Goal: Navigation & Orientation: Find specific page/section

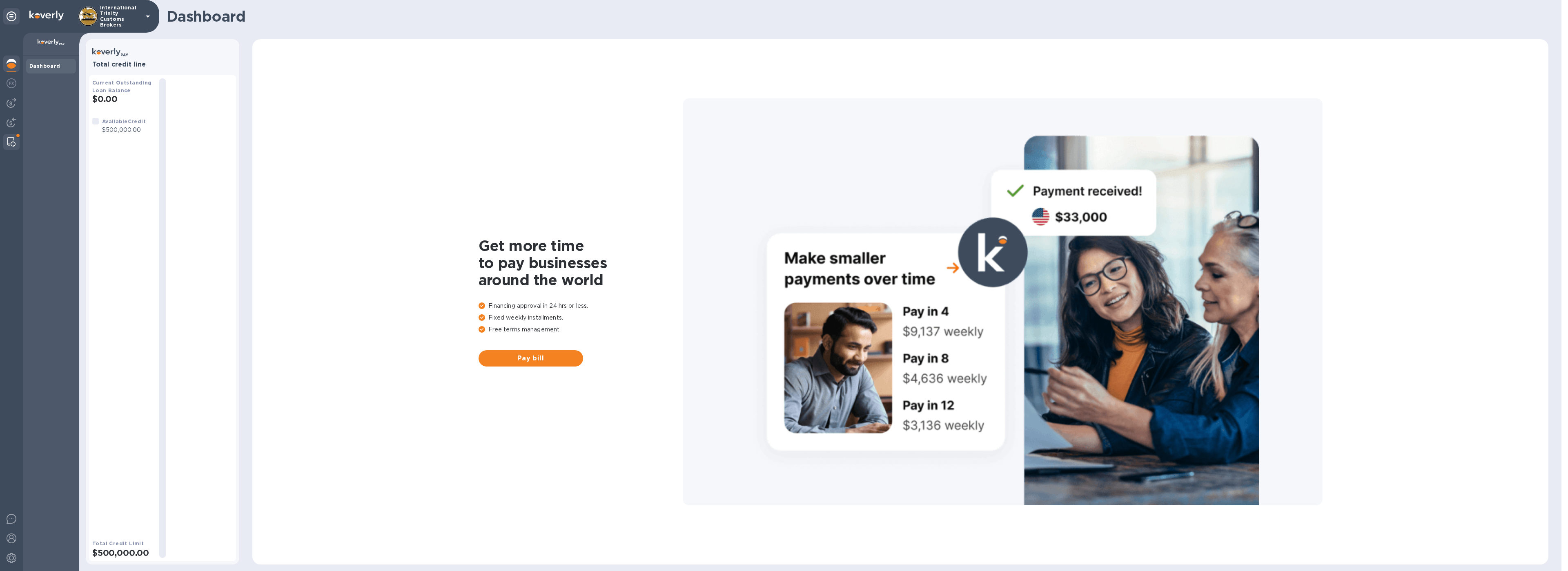
click at [10, 141] on img at bounding box center [11, 142] width 8 height 10
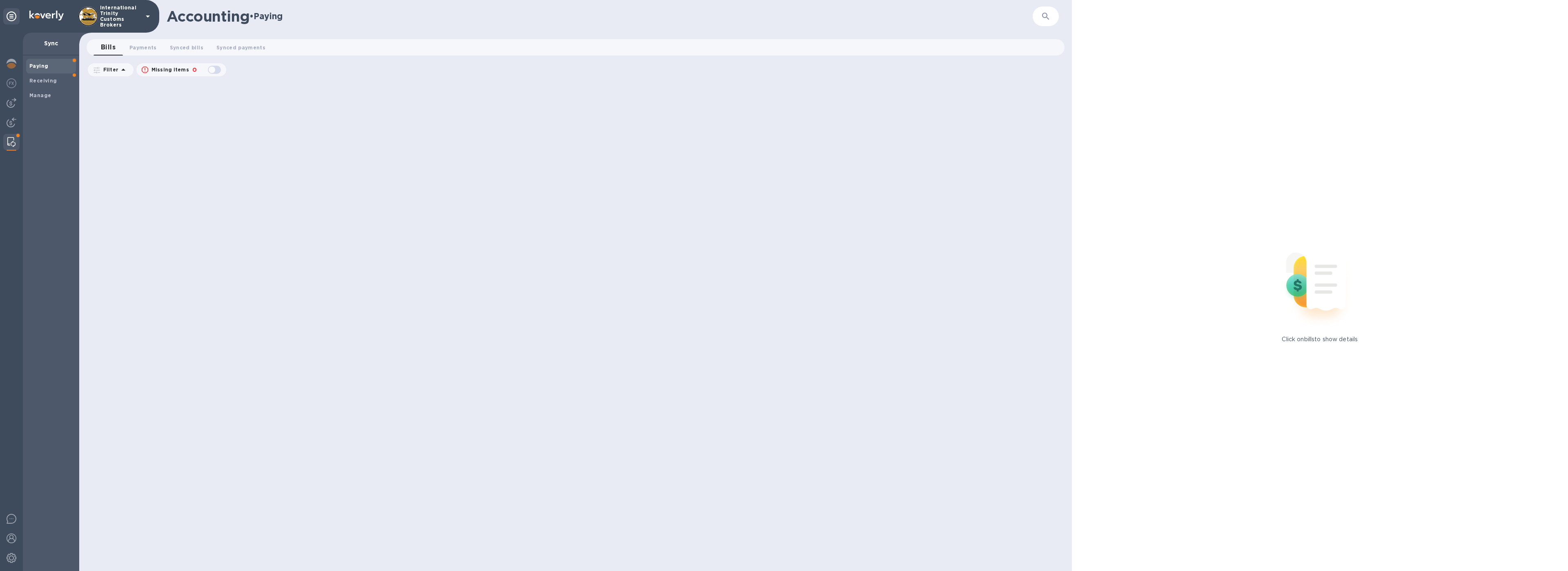
click at [57, 64] on span "Paying" at bounding box center [51, 66] width 43 height 8
click at [150, 52] on button "Payments 0" at bounding box center [143, 47] width 40 height 16
click at [192, 46] on span "Synced bills 0" at bounding box center [194, 47] width 33 height 9
click at [256, 49] on span "Synced payments 0" at bounding box center [250, 47] width 49 height 9
click at [51, 91] on span "Manage" at bounding box center [51, 95] width 43 height 8
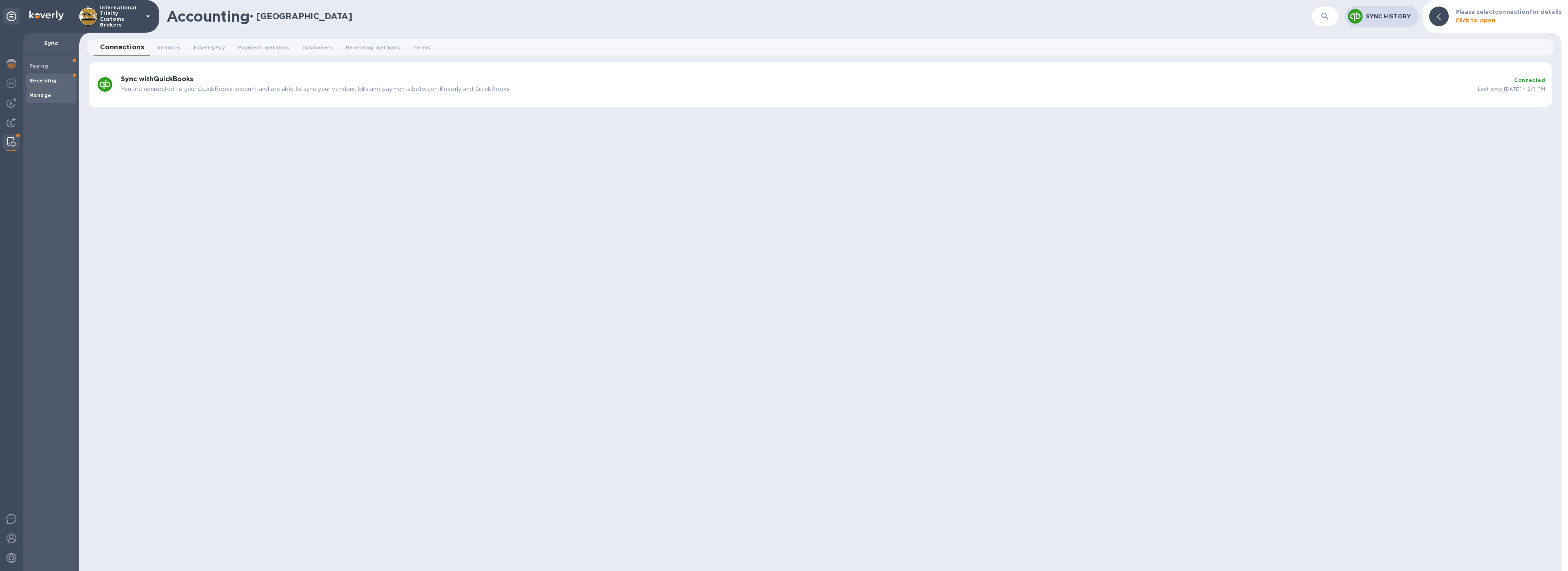
click at [57, 77] on span "Receiving" at bounding box center [51, 80] width 43 height 8
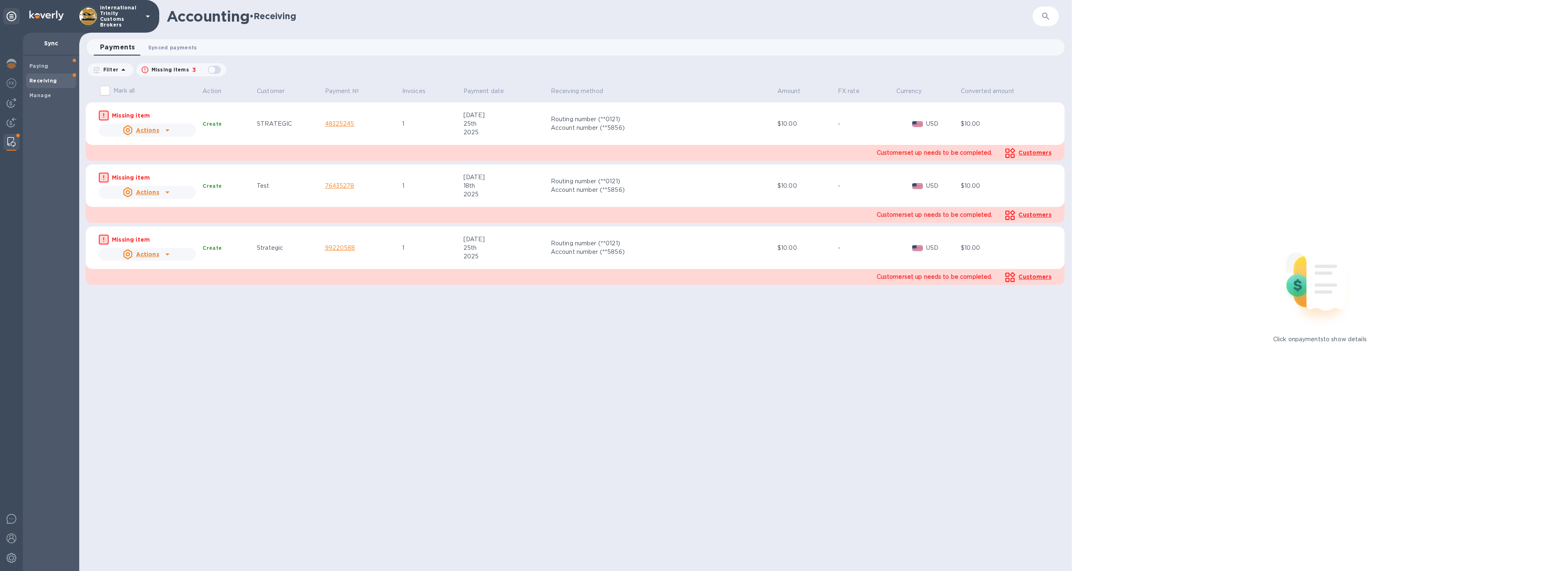
click at [168, 48] on span "Synced payments 0" at bounding box center [173, 47] width 49 height 9
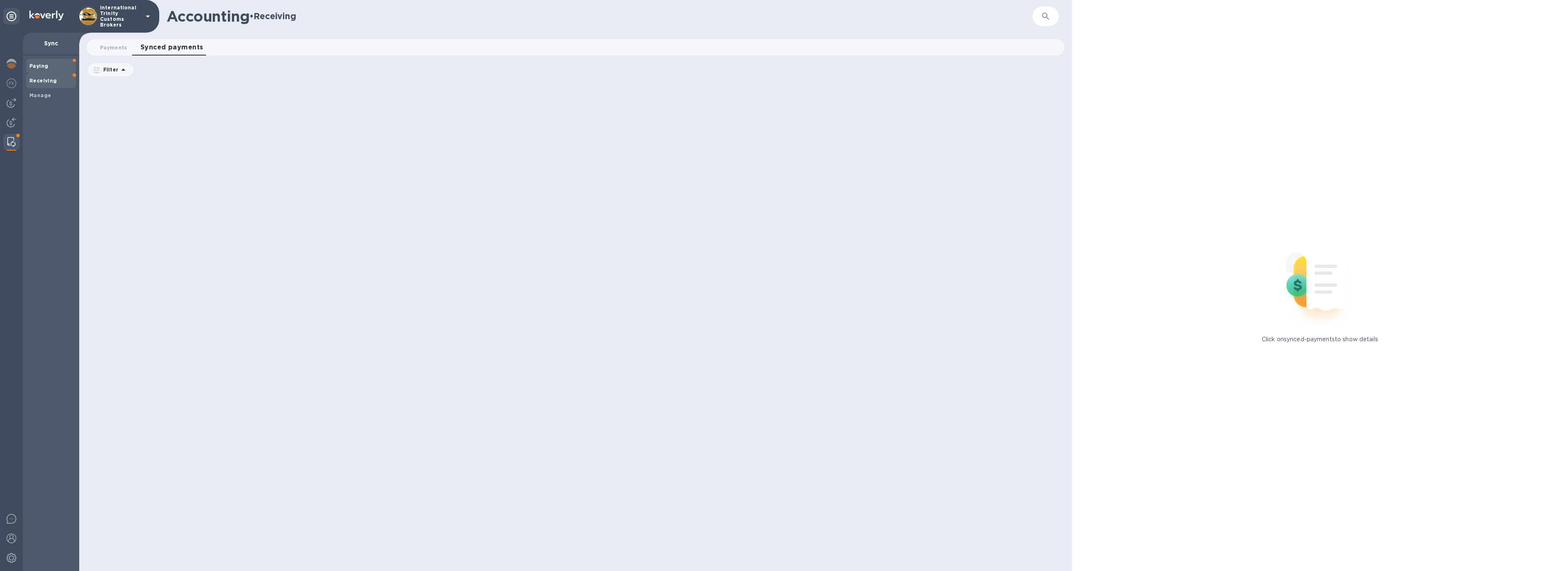
click at [41, 69] on span "Paying" at bounding box center [38, 66] width 19 height 8
click at [141, 46] on span "Payments 0" at bounding box center [143, 47] width 27 height 9
click at [184, 46] on span "Synced bills 0" at bounding box center [194, 47] width 33 height 9
click at [255, 47] on span "Synced payments 0" at bounding box center [250, 47] width 49 height 9
click at [14, 108] on div at bounding box center [11, 103] width 16 height 16
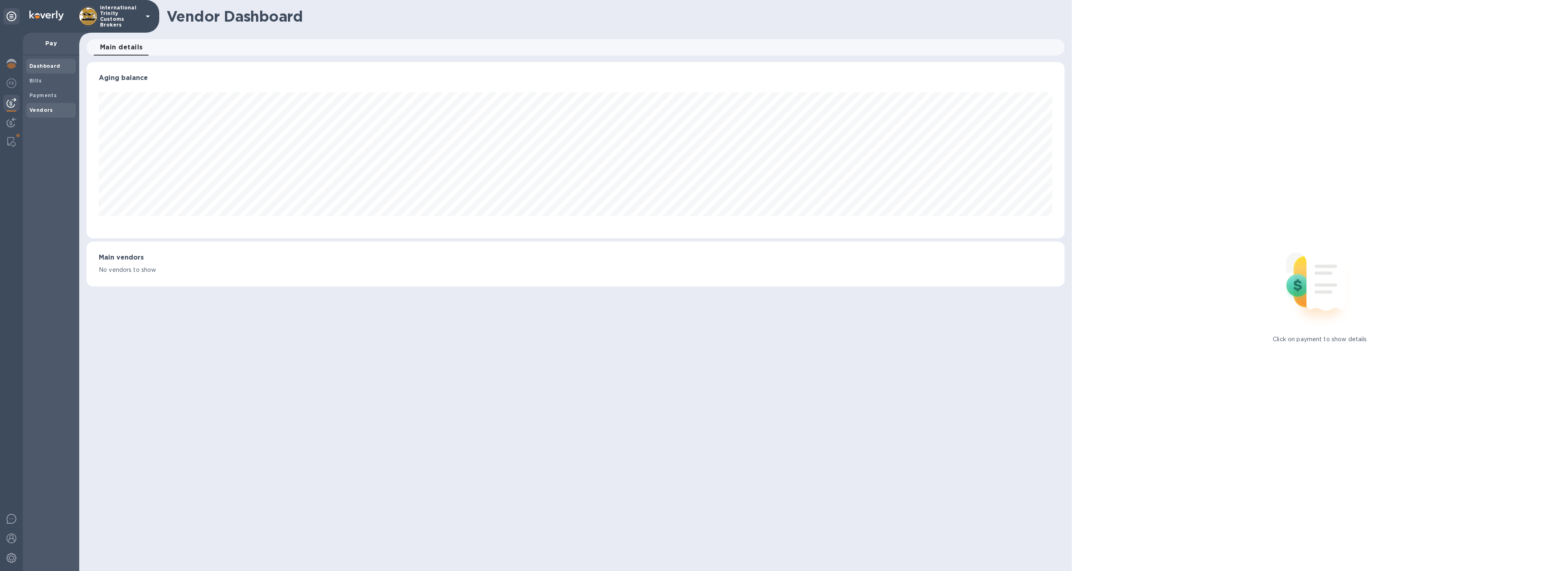
scroll to position [177, 978]
click at [40, 80] on b "Bills" at bounding box center [35, 80] width 12 height 6
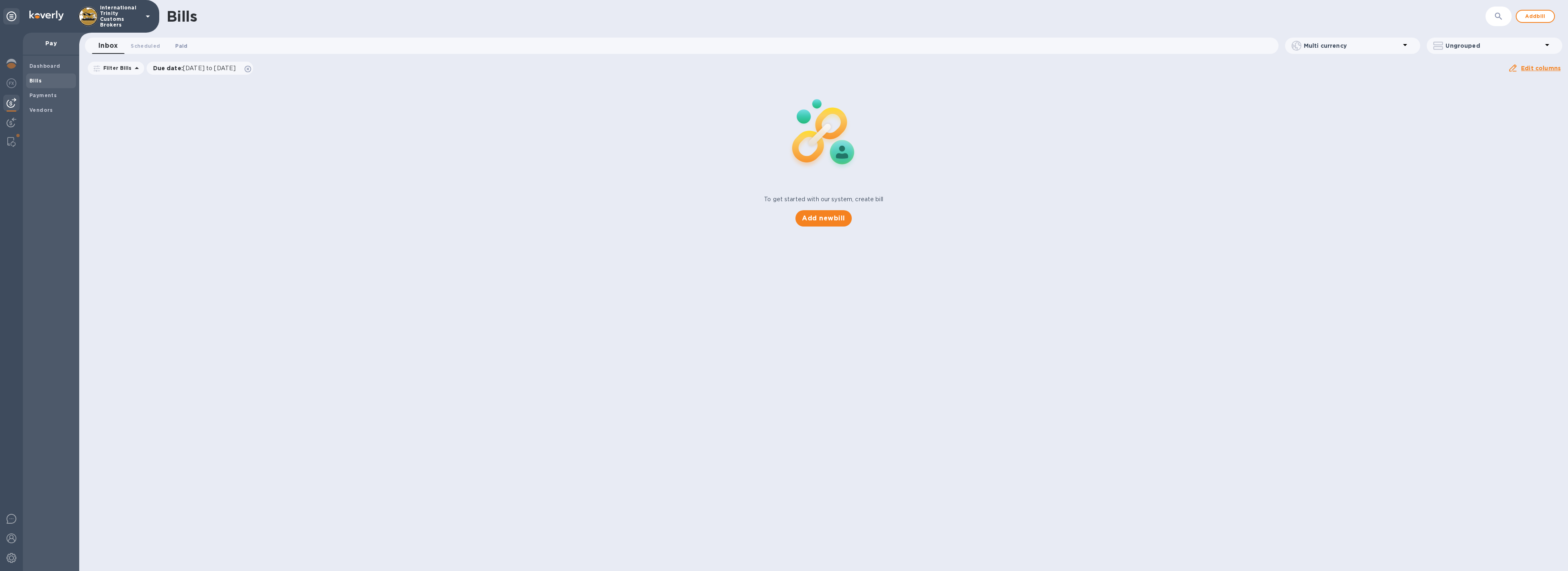
click at [173, 45] on span "Paid 0" at bounding box center [181, 46] width 16 height 9
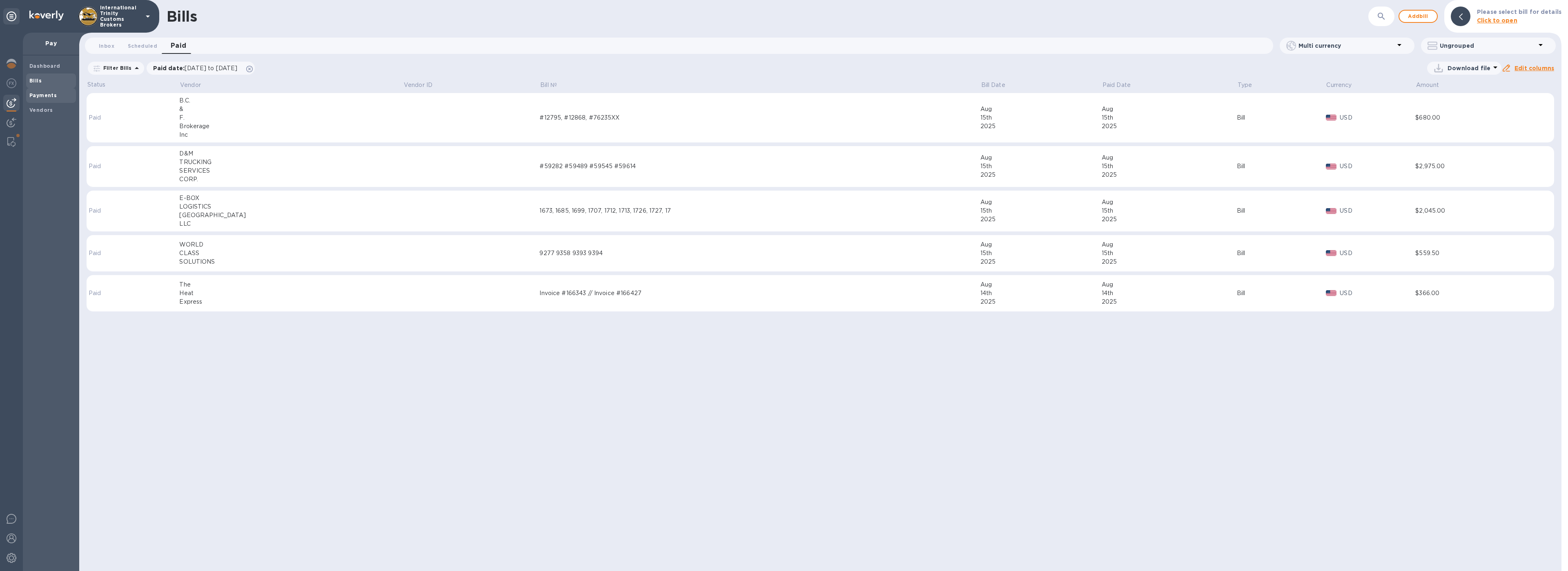
click at [38, 94] on b "Payments" at bounding box center [43, 96] width 27 height 6
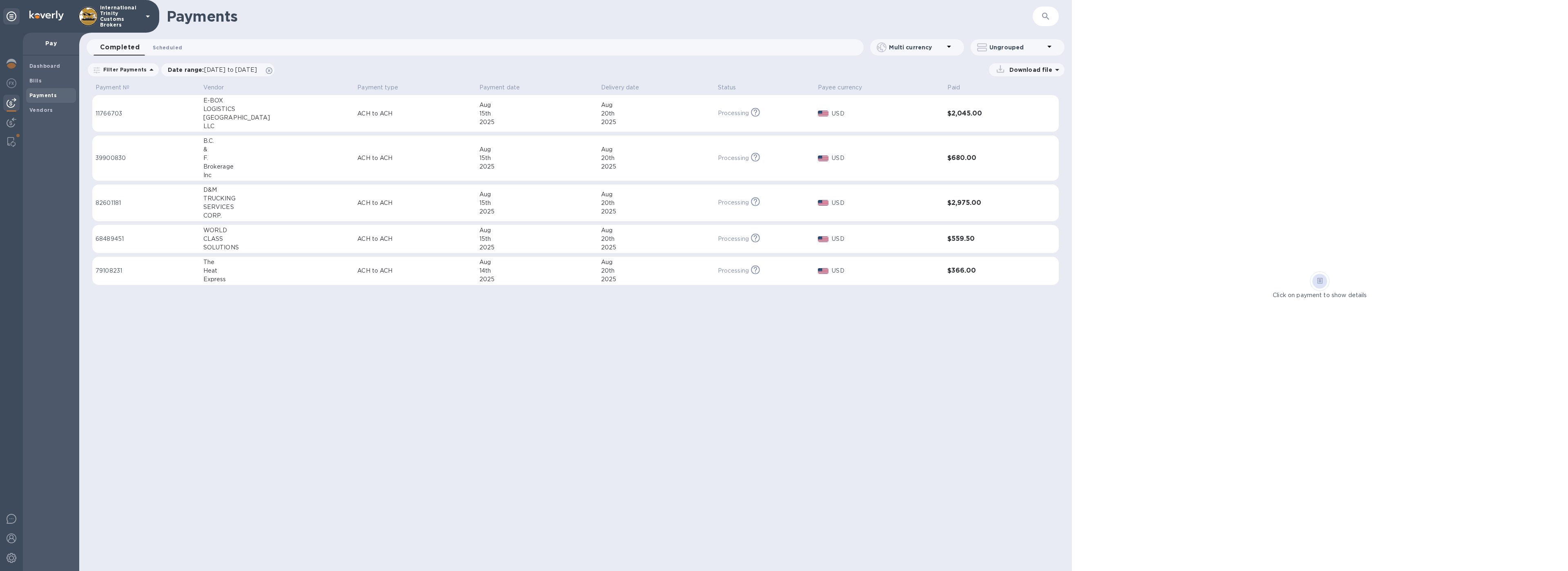
click at [166, 46] on span "Scheduled 0" at bounding box center [167, 47] width 29 height 9
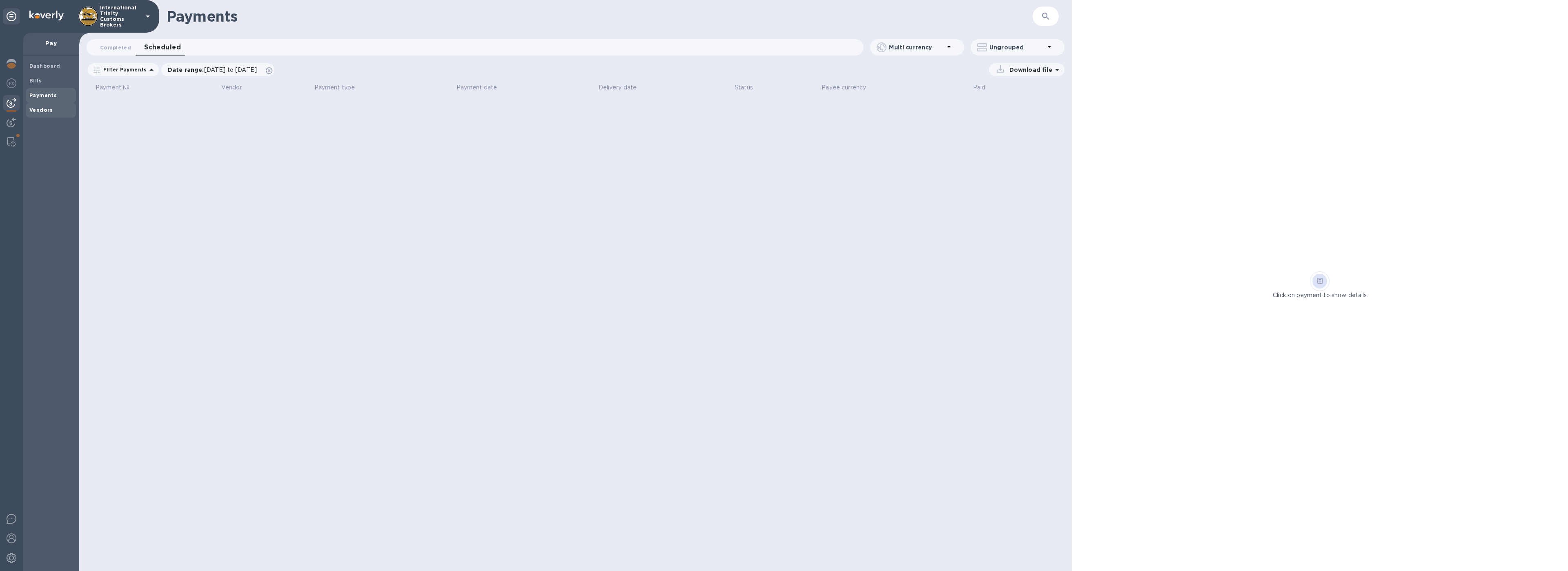
click at [43, 117] on div "Vendors" at bounding box center [51, 110] width 50 height 15
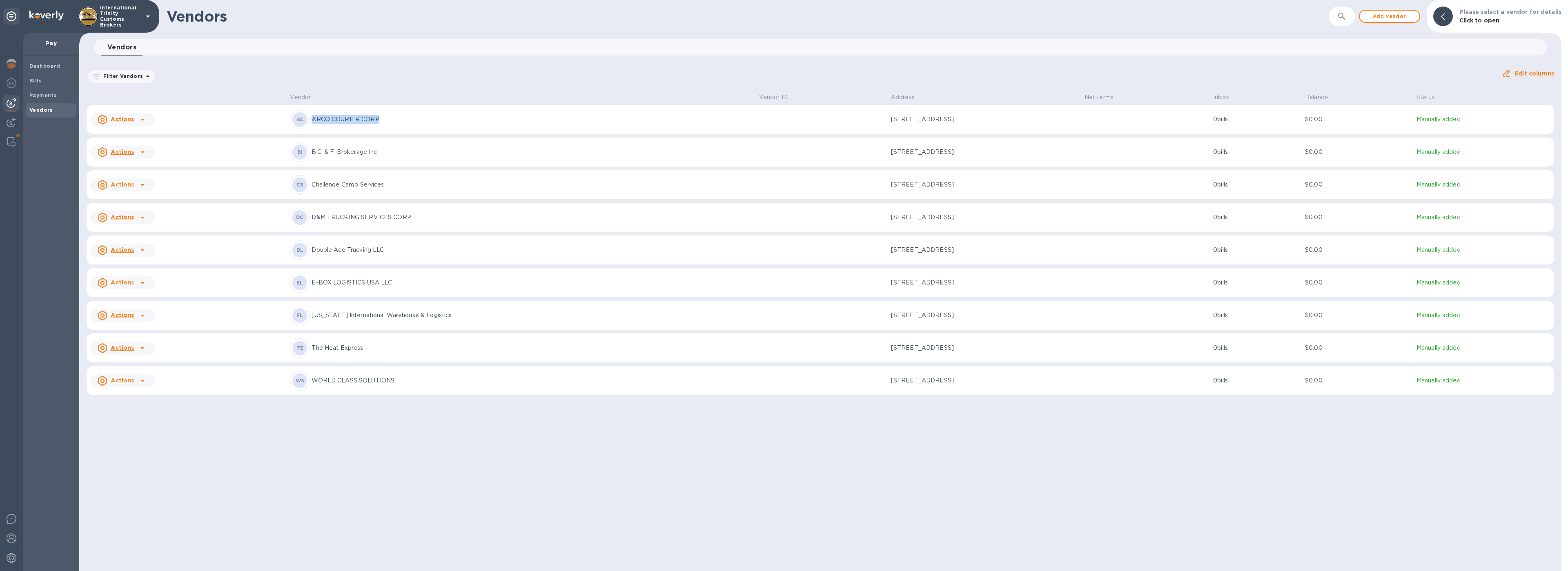
drag, startPoint x: 376, startPoint y: 120, endPoint x: 308, endPoint y: 121, distance: 68.0
click at [308, 121] on div "AC ARCO COURIER CORP" at bounding box center [520, 119] width 462 height 19
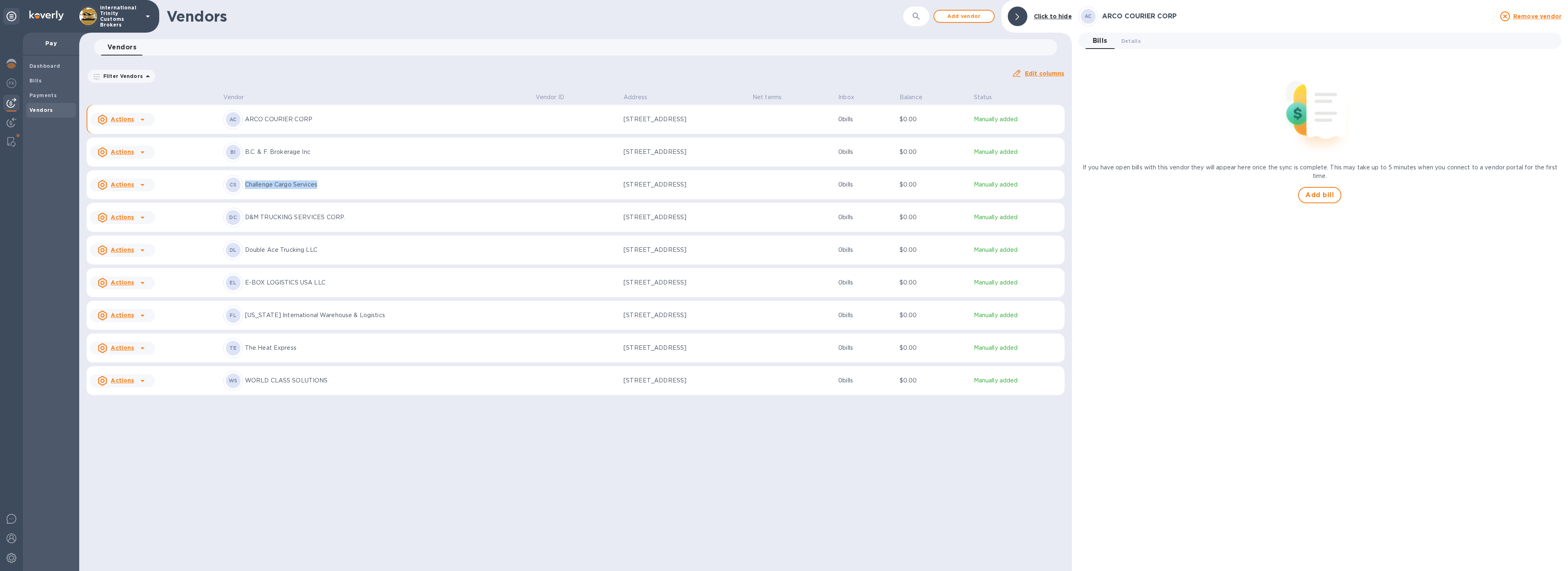
drag, startPoint x: 329, startPoint y: 184, endPoint x: 242, endPoint y: 182, distance: 87.0
click at [242, 182] on div "CS Challenge Cargo Services" at bounding box center [376, 185] width 306 height 19
drag, startPoint x: 351, startPoint y: 215, endPoint x: 345, endPoint y: 212, distance: 6.7
click at [345, 212] on div "DC D&M TRUCKING SERVICES CORP." at bounding box center [376, 217] width 306 height 19
drag, startPoint x: 324, startPoint y: 248, endPoint x: 244, endPoint y: 251, distance: 80.1
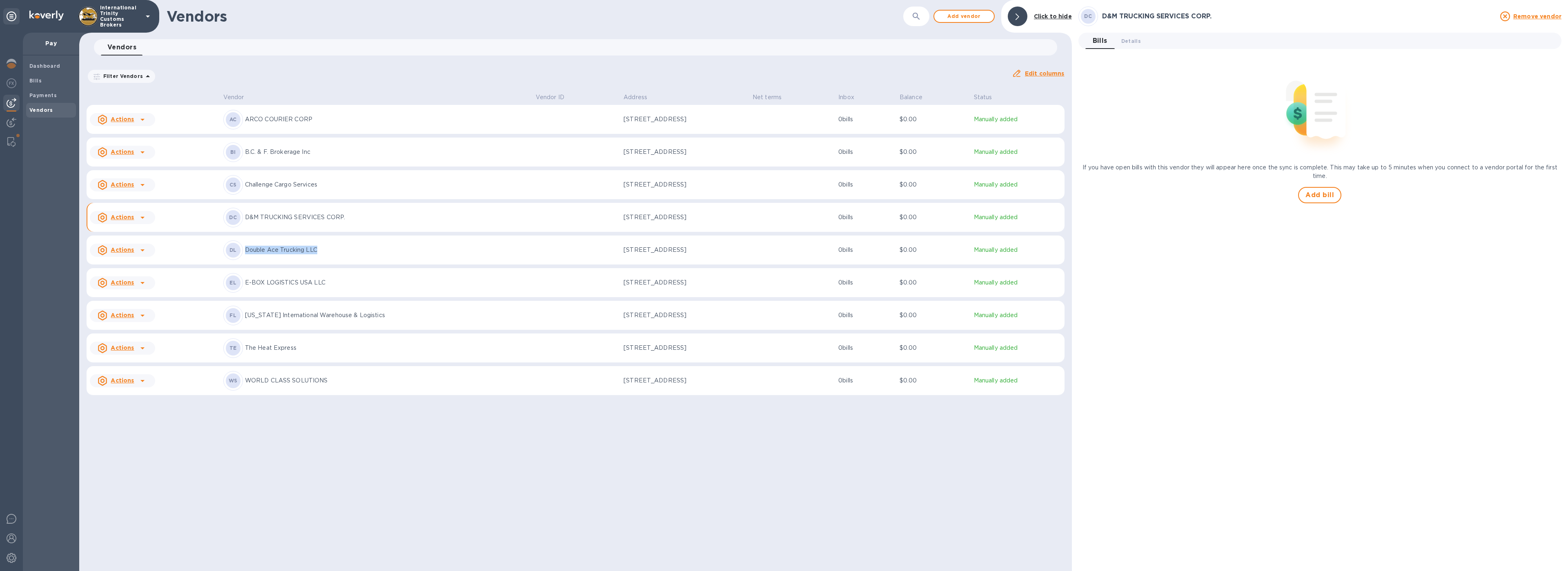
click at [245, 251] on p "Double Ace Trucking LLC" at bounding box center [387, 250] width 284 height 9
drag, startPoint x: 377, startPoint y: 318, endPoint x: 242, endPoint y: 318, distance: 135.0
click at [242, 318] on div "FL [US_STATE] International Warehouse & Logistics" at bounding box center [376, 315] width 306 height 19
drag, startPoint x: 325, startPoint y: 381, endPoint x: 257, endPoint y: 378, distance: 68.1
click at [257, 378] on p "WORLD CLASS SOLUTIONS" at bounding box center [387, 381] width 284 height 9
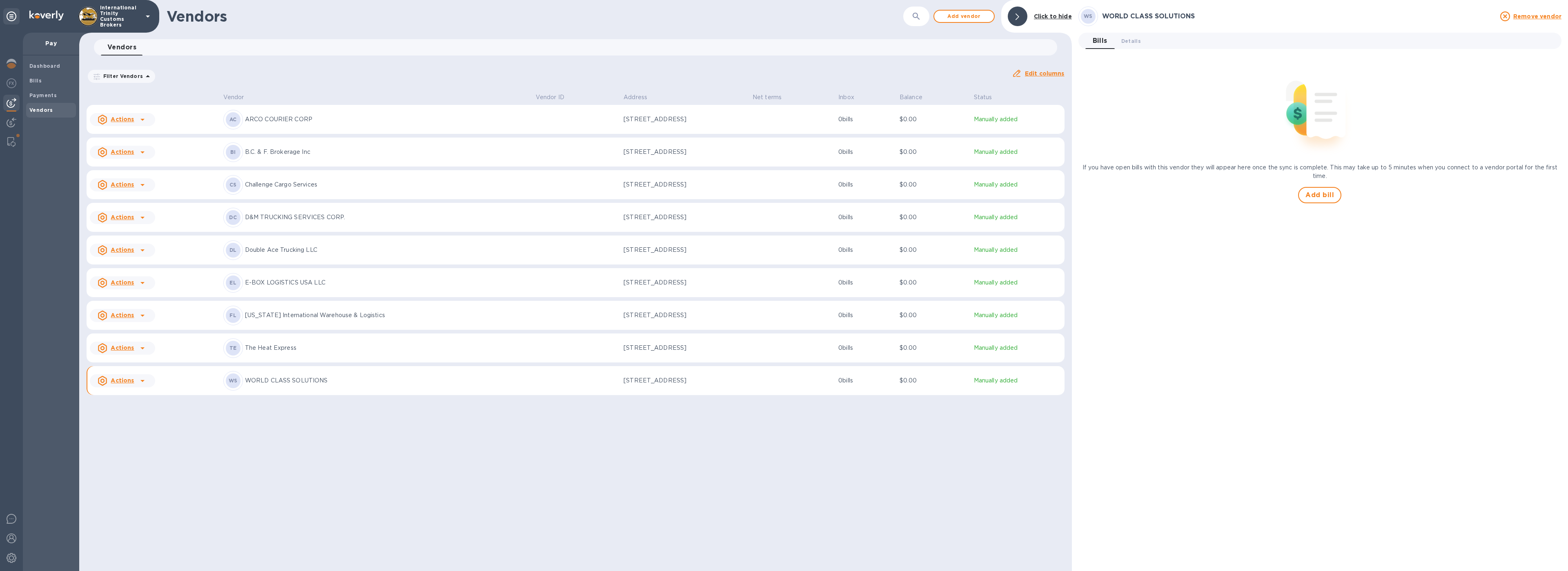
click at [332, 469] on div "Vendors ​ Add vendor Click to hide Vendors 0 Filter Vendors Auto pay: All Edit …" at bounding box center [575, 286] width 993 height 571
click at [38, 93] on b "Payments" at bounding box center [43, 96] width 27 height 6
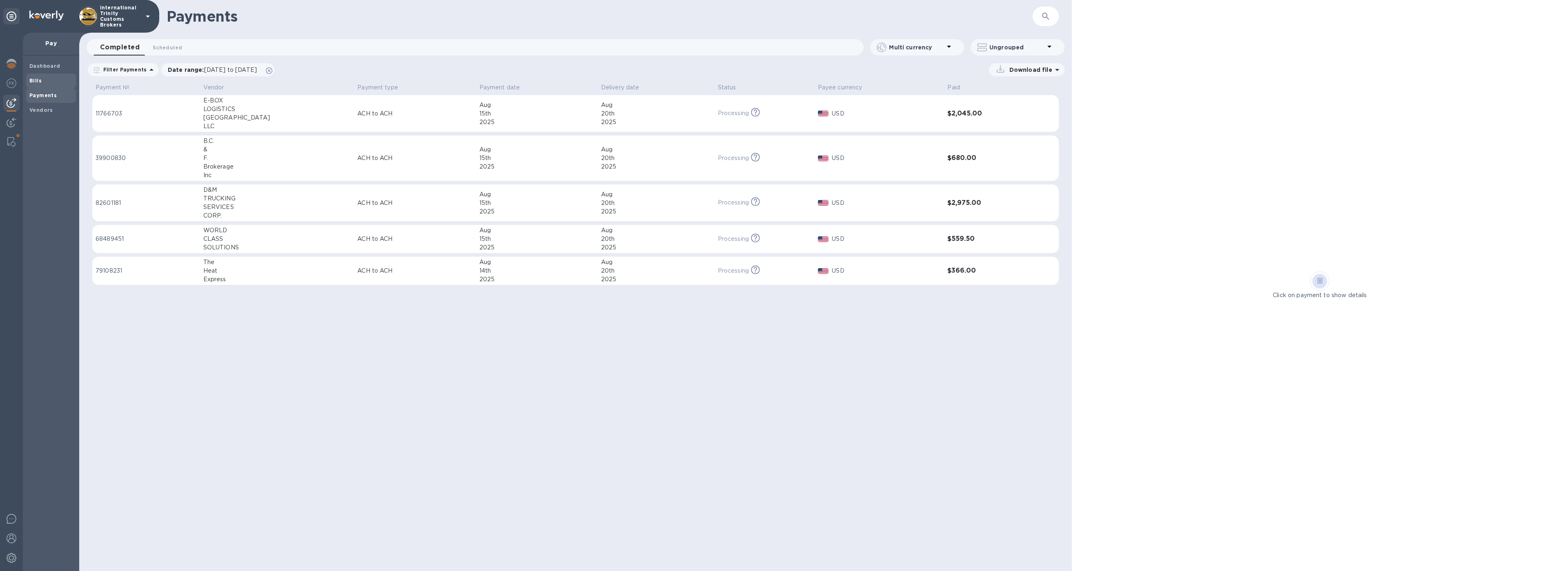
click at [49, 84] on span "Bills" at bounding box center [51, 80] width 43 height 8
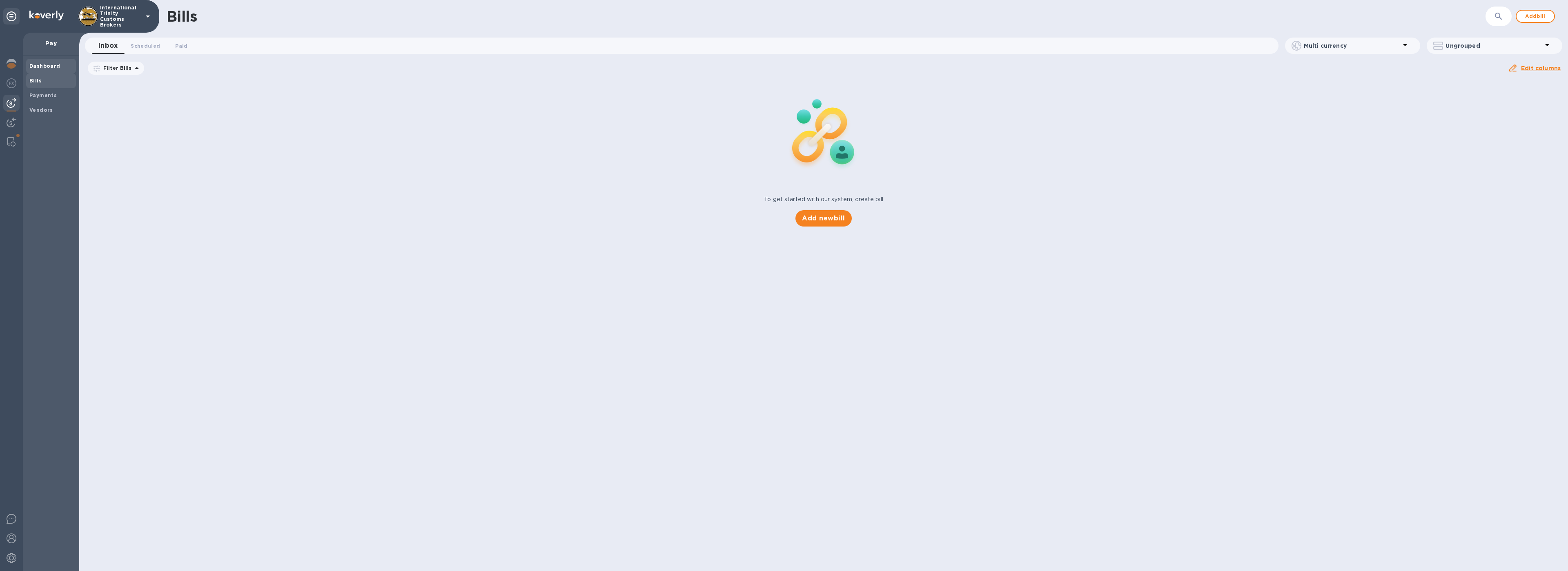
click at [43, 65] on b "Dashboard" at bounding box center [44, 66] width 31 height 6
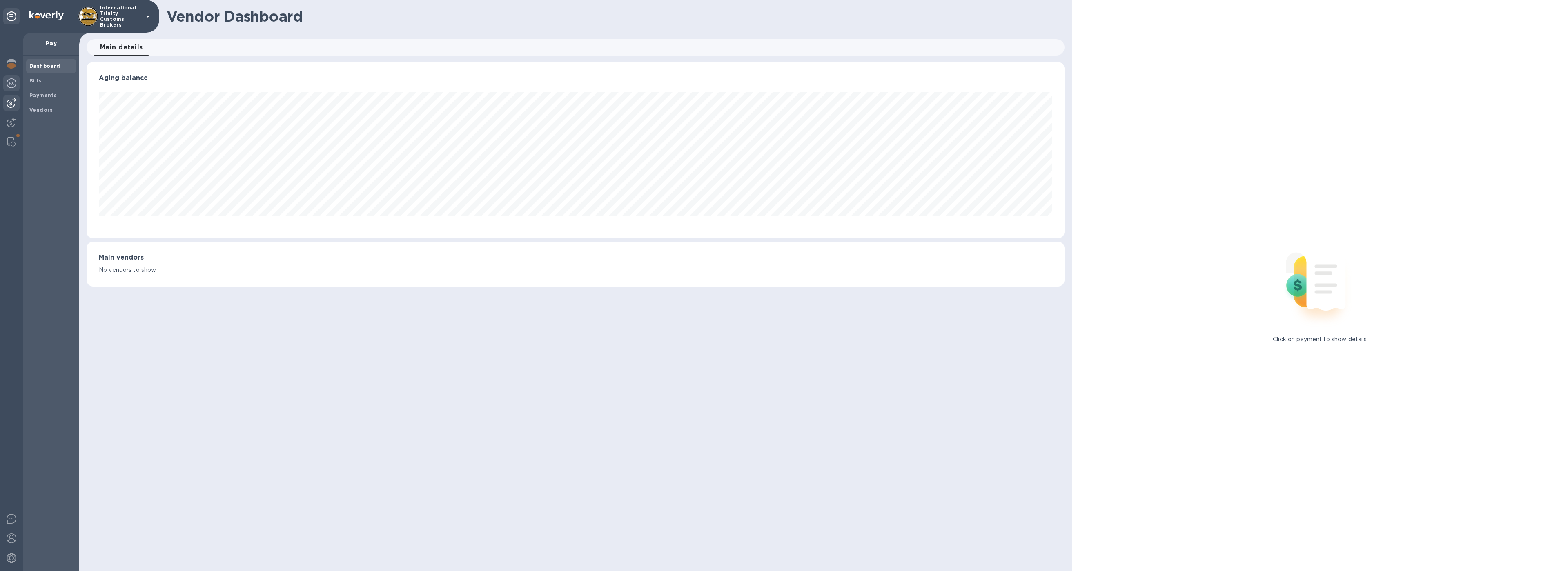
scroll to position [177, 978]
click at [13, 82] on img at bounding box center [12, 83] width 10 height 10
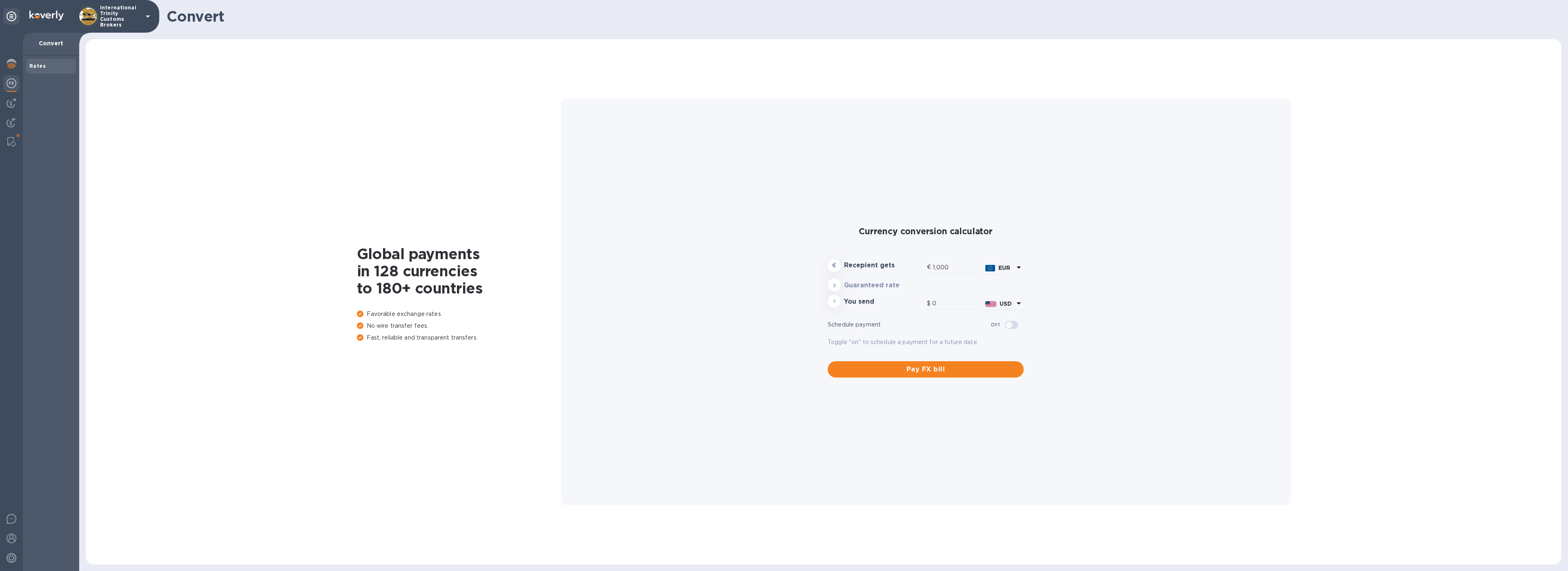
type input "1,173.75"
click at [15, 124] on img at bounding box center [12, 122] width 10 height 10
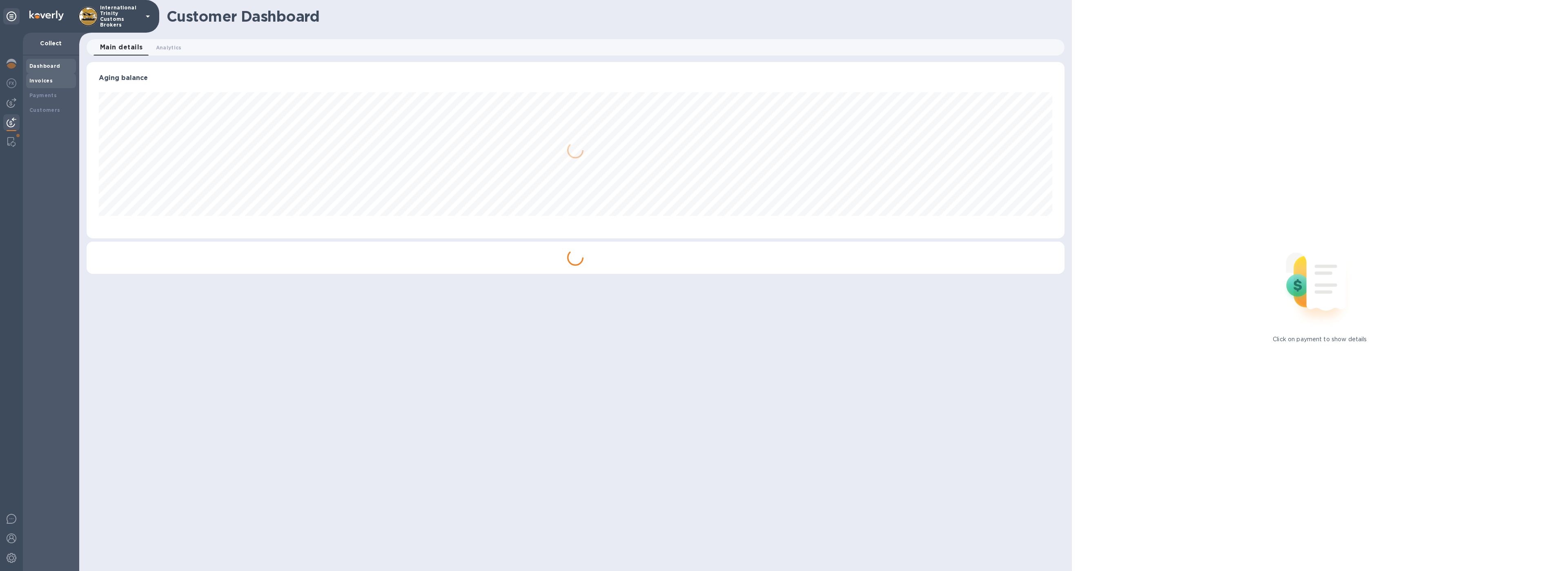
scroll to position [408188, 407359]
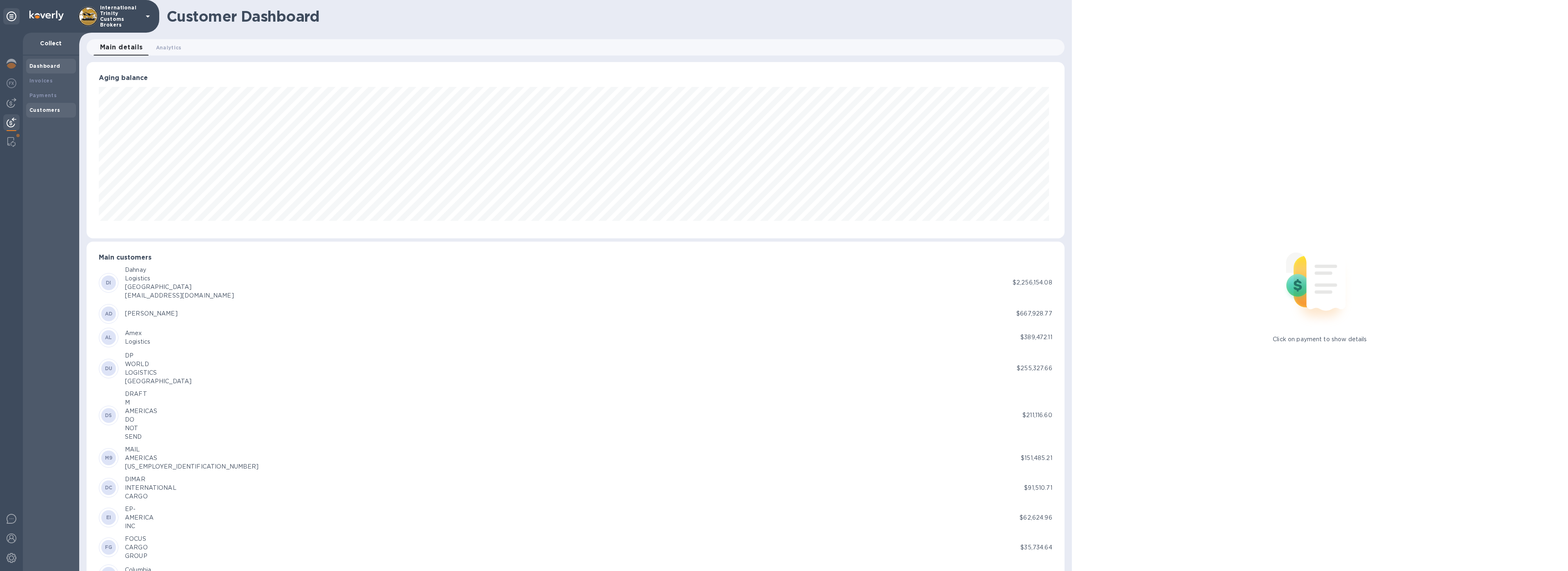
click at [36, 111] on b "Customers" at bounding box center [44, 110] width 31 height 6
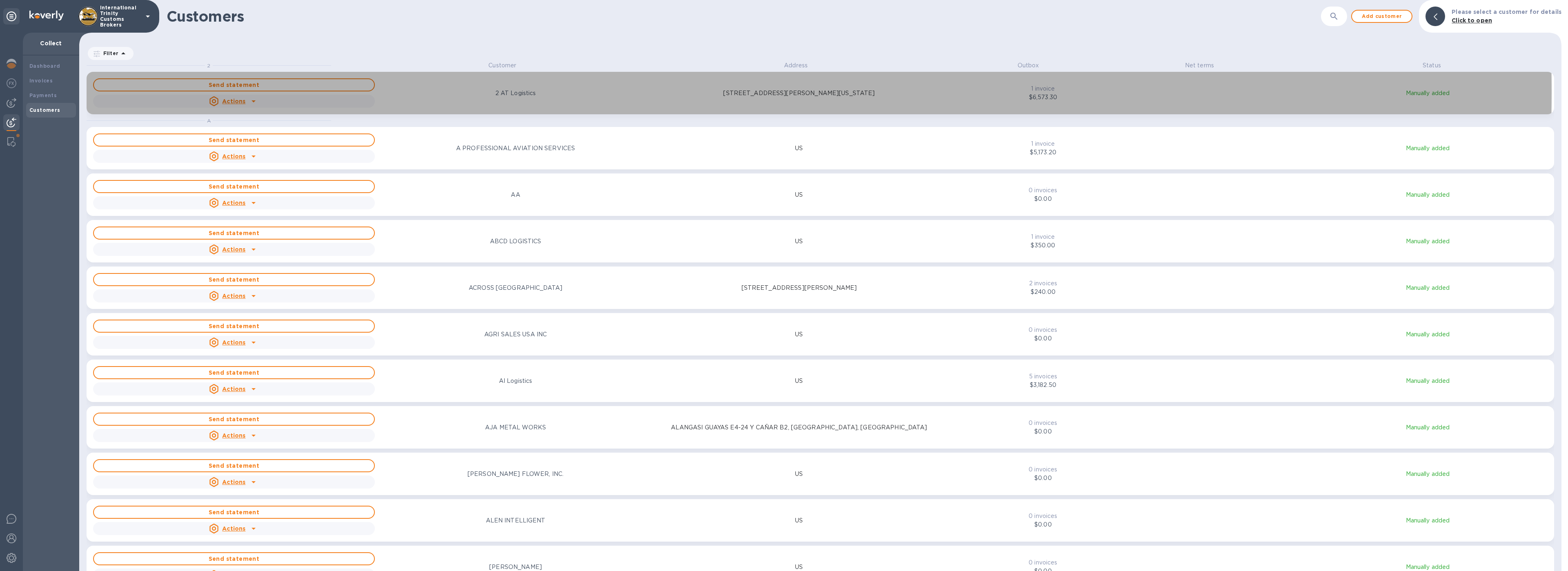
drag, startPoint x: 485, startPoint y: 92, endPoint x: 532, endPoint y: 96, distance: 47.2
click at [531, 96] on div "2 AT Logistics" at bounding box center [516, 93] width 285 height 12
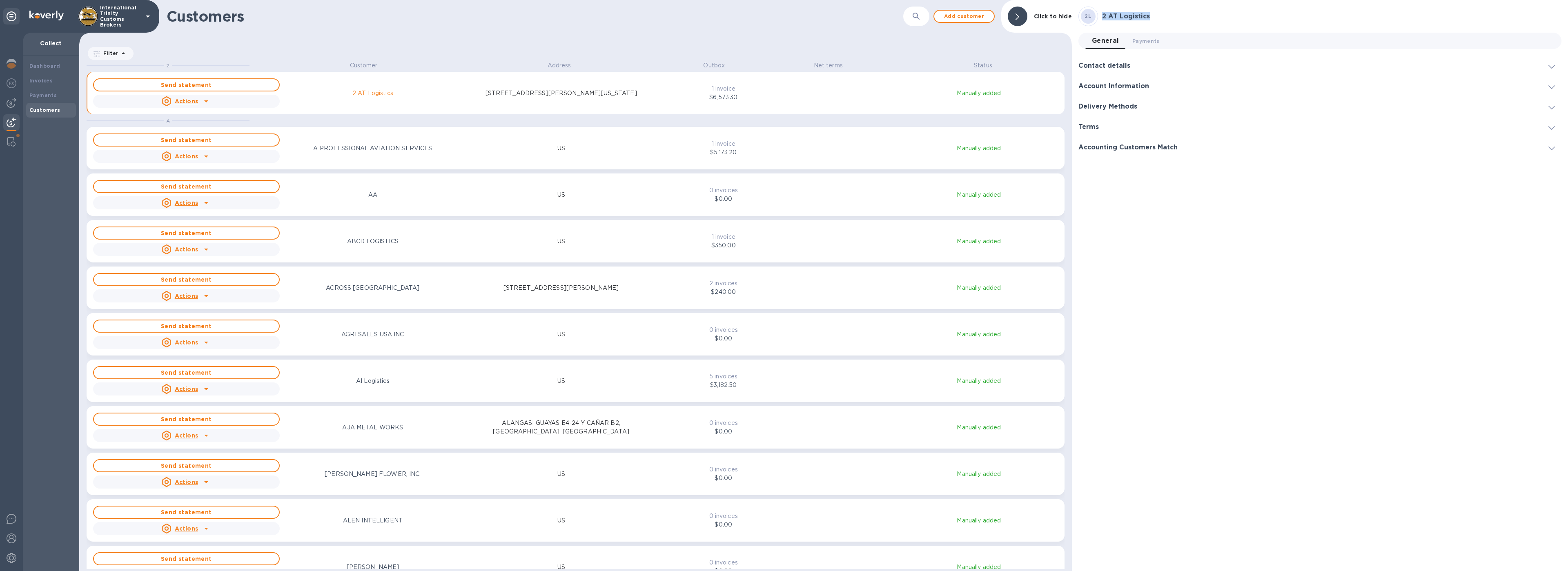
drag, startPoint x: 1155, startPoint y: 18, endPoint x: 1102, endPoint y: 16, distance: 53.0
click at [1102, 16] on h3 "2 AT Logistics" at bounding box center [1332, 16] width 460 height 8
copy h3 "2 AT Logistics"
